Goal: Use online tool/utility: Utilize a website feature to perform a specific function

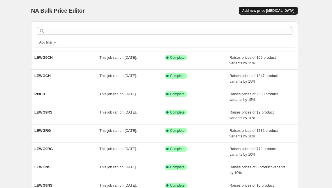
click at [280, 9] on span "Add new price [MEDICAL_DATA]" at bounding box center [268, 10] width 52 height 4
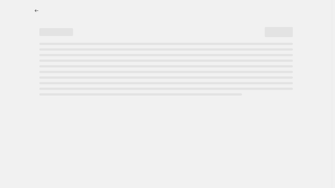
select select "percentage"
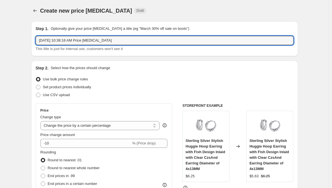
drag, startPoint x: 133, startPoint y: 39, endPoint x: -69, endPoint y: 41, distance: 201.2
click at [0, 41] on html "Home Settings Plans Skip to content Create new price [MEDICAL_DATA]. This page …" at bounding box center [166, 94] width 332 height 188
paste input "NAR9"
type input "NAR9"
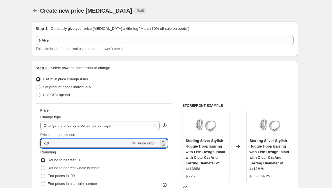
drag, startPoint x: 55, startPoint y: 145, endPoint x: 28, endPoint y: 144, distance: 26.4
type input "30"
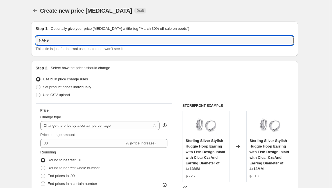
drag, startPoint x: 59, startPoint y: 40, endPoint x: -1, endPoint y: 38, distance: 59.3
click at [0, 38] on html "Home Settings Plans Skip to content Create new price [MEDICAL_DATA]. This page …" at bounding box center [166, 94] width 332 height 188
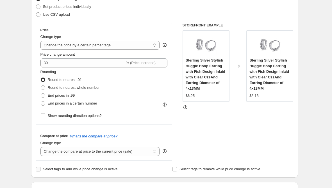
scroll to position [112, 0]
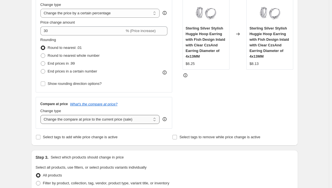
click at [81, 121] on select "Change the compare at price to the current price (sale) Change the compare at p…" at bounding box center [99, 119] width 119 height 9
select select "remove"
click at [42, 115] on select "Change the compare at price to the current price (sale) Change the compare at p…" at bounding box center [99, 119] width 119 height 9
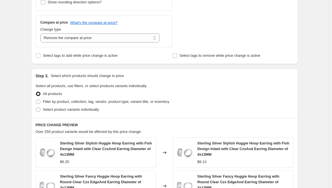
scroll to position [197, 0]
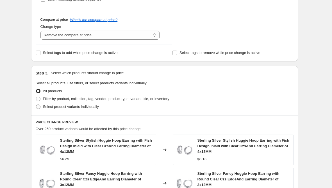
click at [53, 105] on span "Select product variants individually" at bounding box center [71, 107] width 56 height 4
click at [36, 105] on input "Select product variants individually" at bounding box center [36, 105] width 0 height 0
radio input "true"
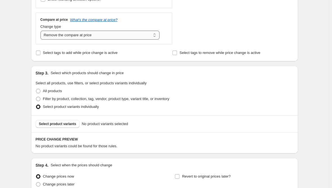
click at [127, 34] on select "Change the compare at price to the current price (sale) Change the compare at p…" at bounding box center [99, 35] width 119 height 9
click at [67, 123] on span "Select product variants" at bounding box center [57, 124] width 37 height 4
